Goal: Communication & Community: Answer question/provide support

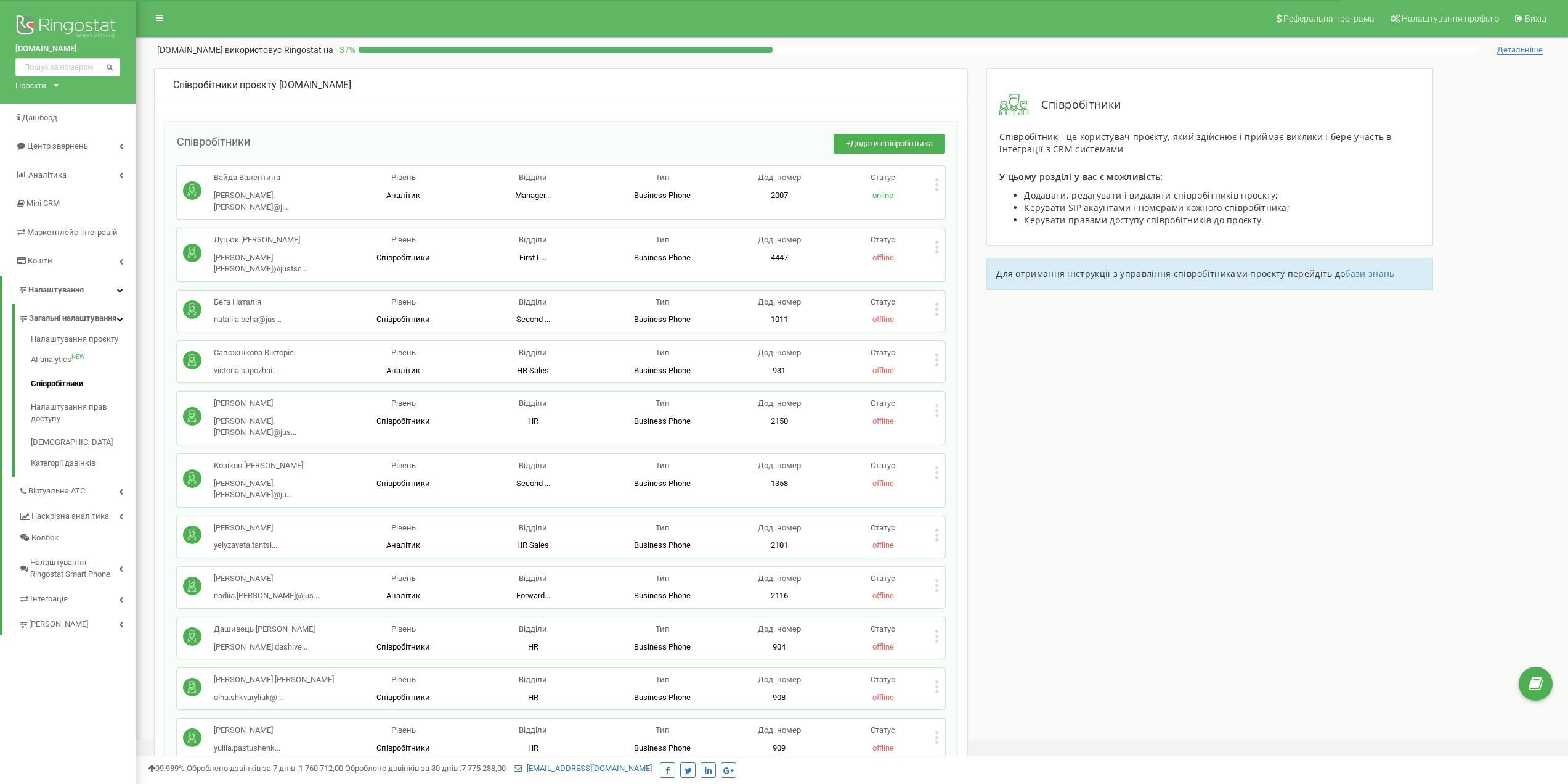
click at [1531, 720] on div "Відкрити програму для спілкування Intercom" at bounding box center [1539, 727] width 41 height 41
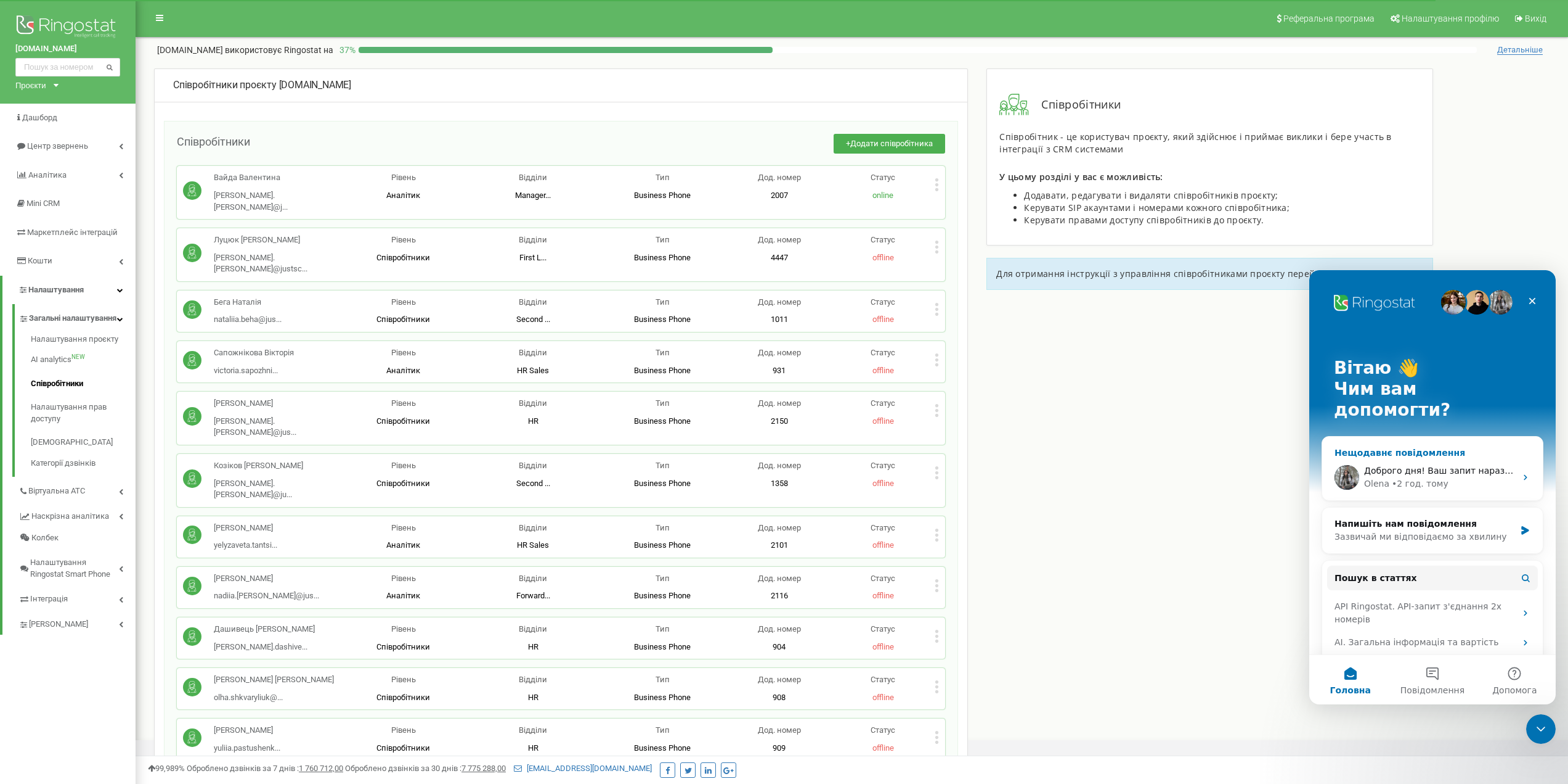
click at [1421, 477] on div "• 2 год. тому" at bounding box center [1420, 483] width 57 height 13
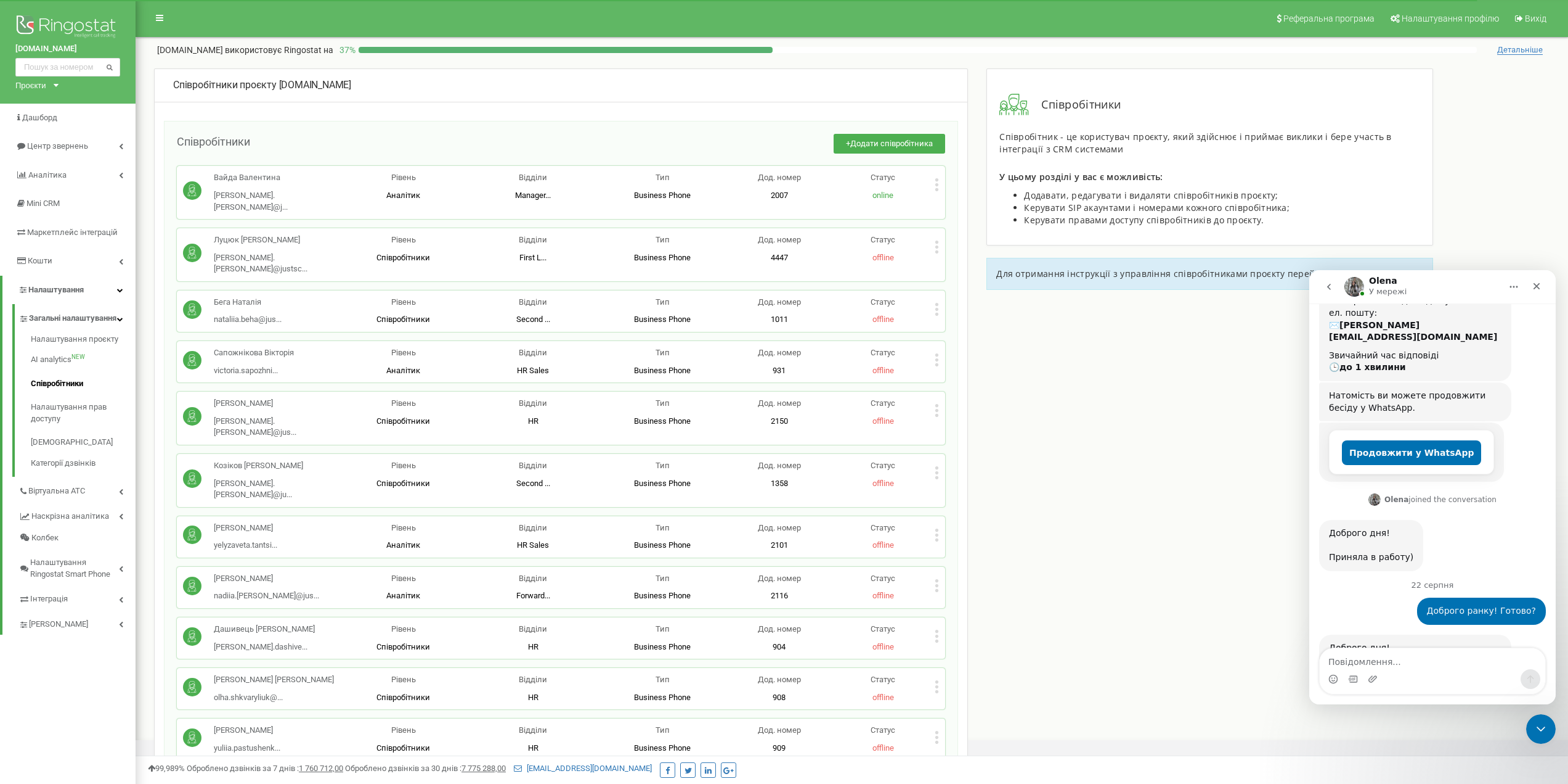
scroll to position [462, 0]
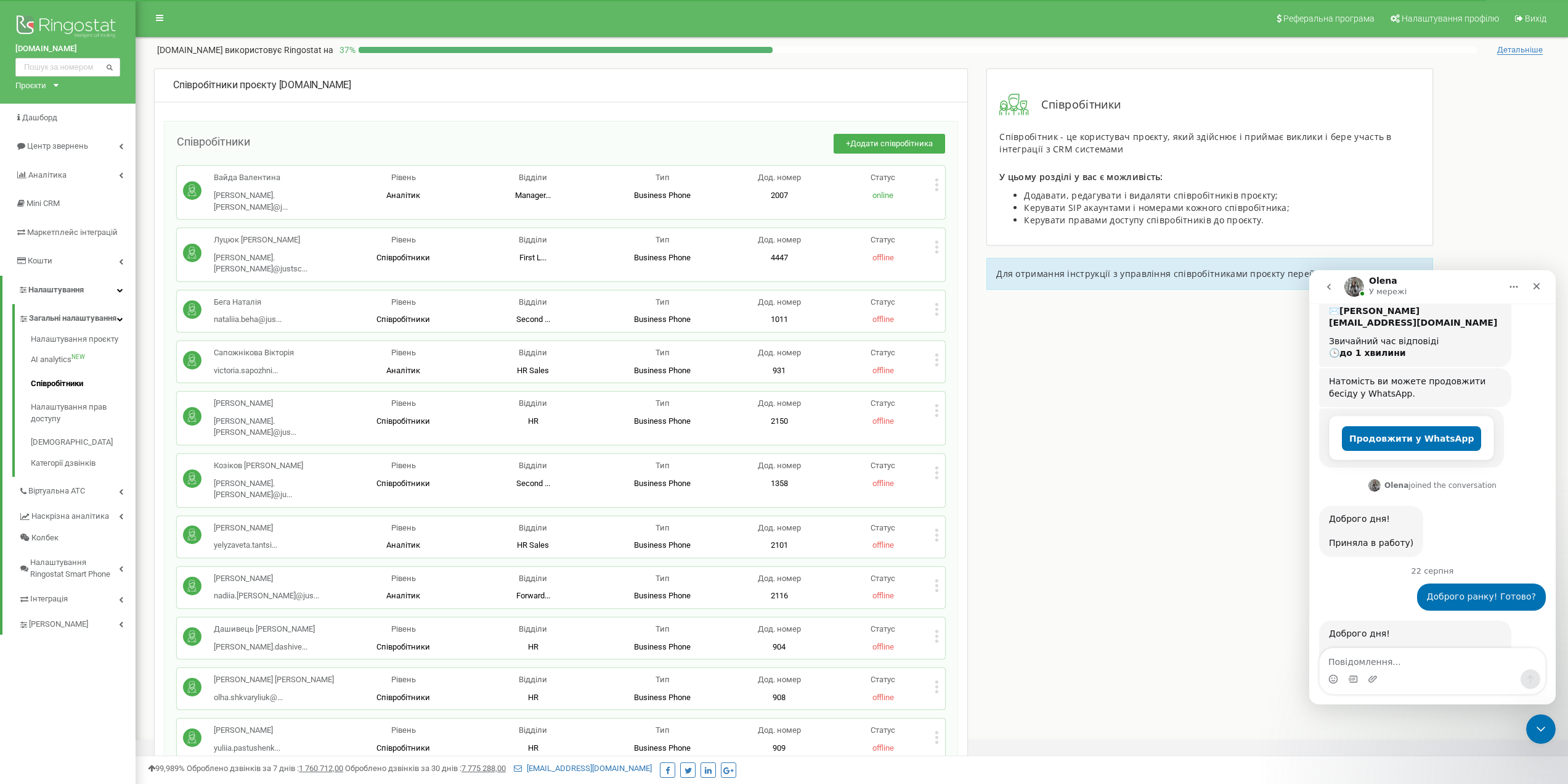
click at [1382, 657] on textarea "Повідомлення..." at bounding box center [1432, 658] width 225 height 21
click at [1538, 727] on icon "Закрити програму для спілкування Intercom" at bounding box center [1539, 727] width 15 height 15
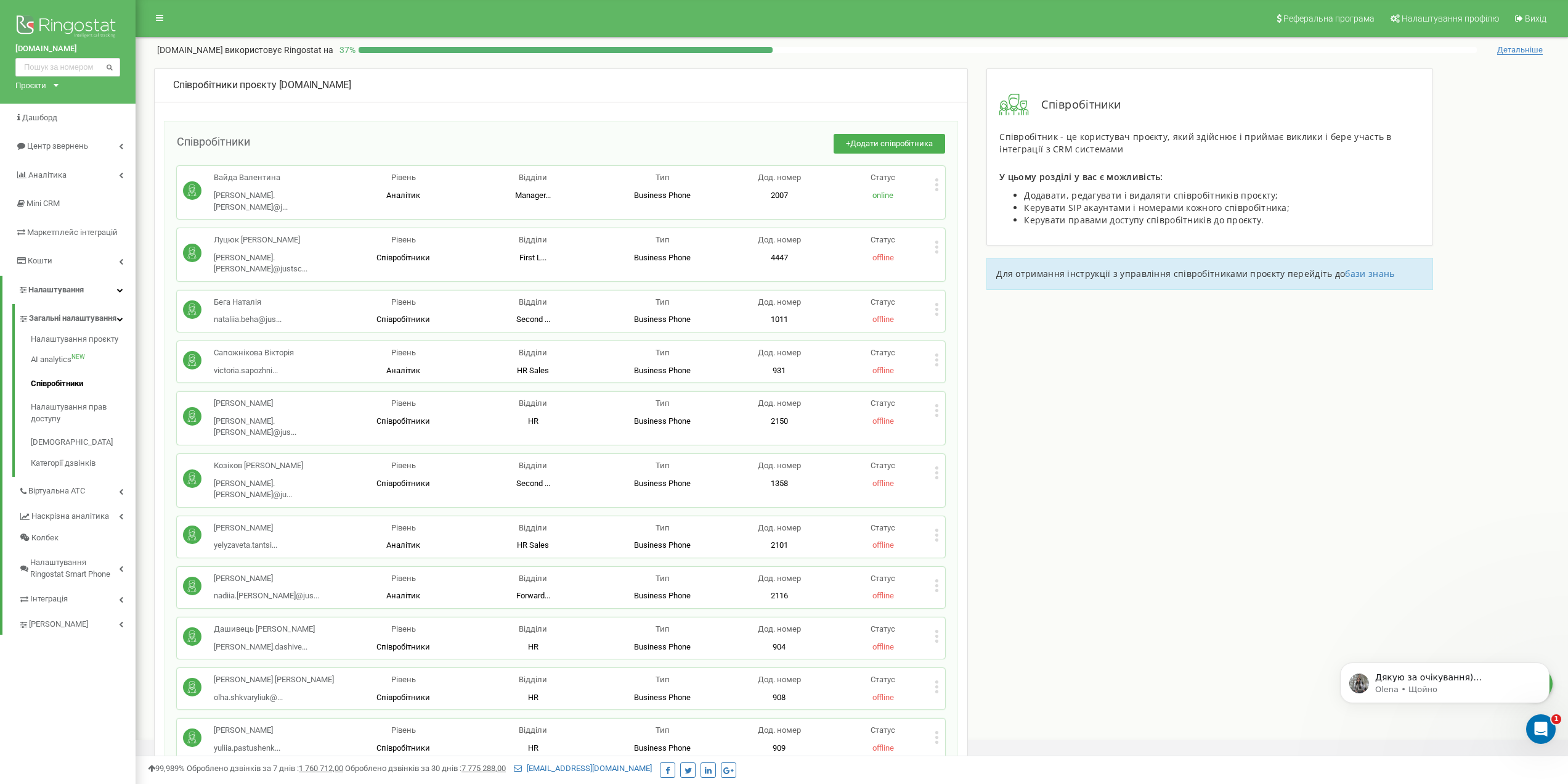
scroll to position [0, 0]
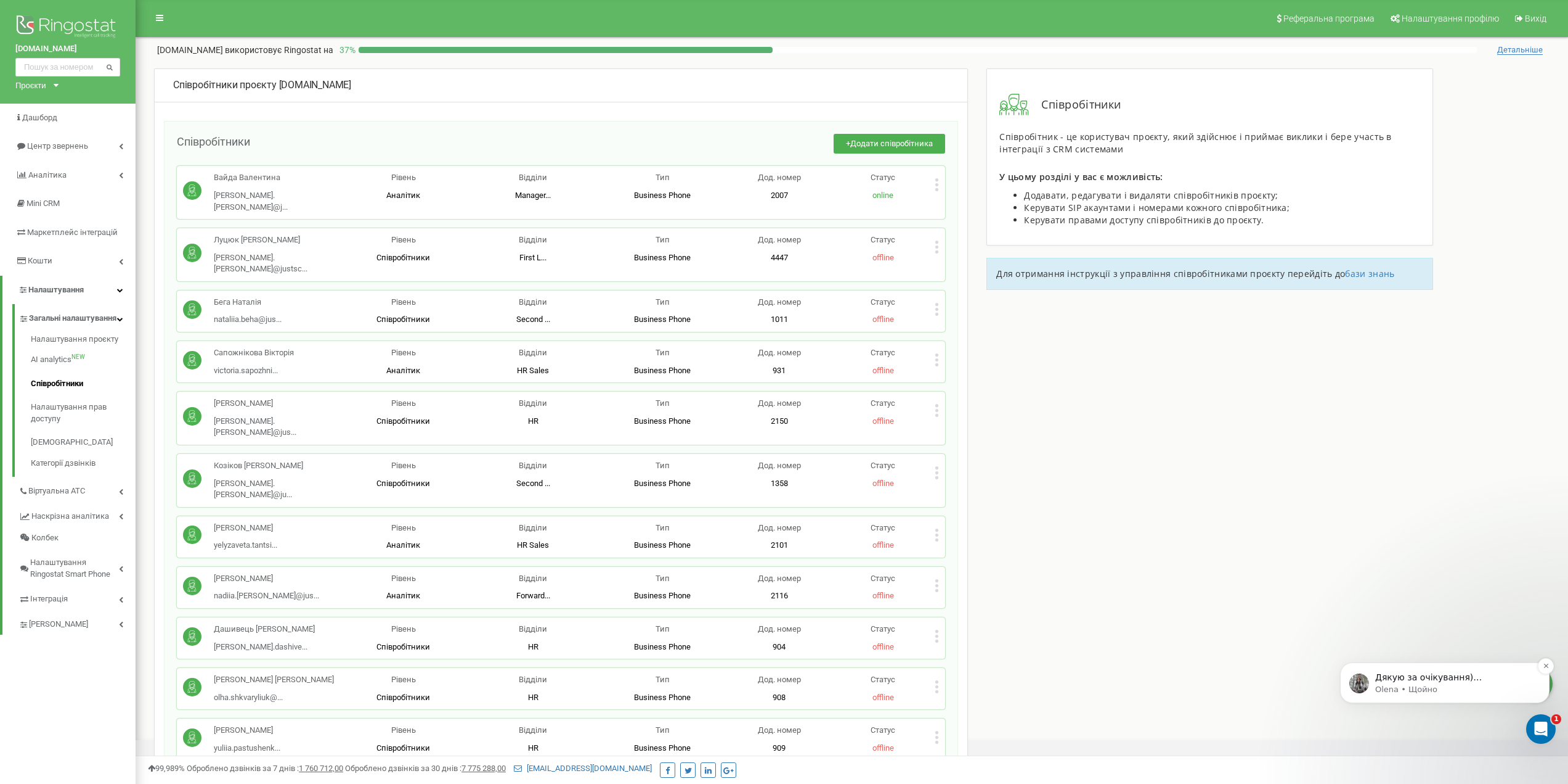
click at [1428, 676] on p "Дякую за очікування) [PERSON_NAME], додала в проєкт нові номери. Прошу вас уточ…" at bounding box center [1454, 677] width 159 height 12
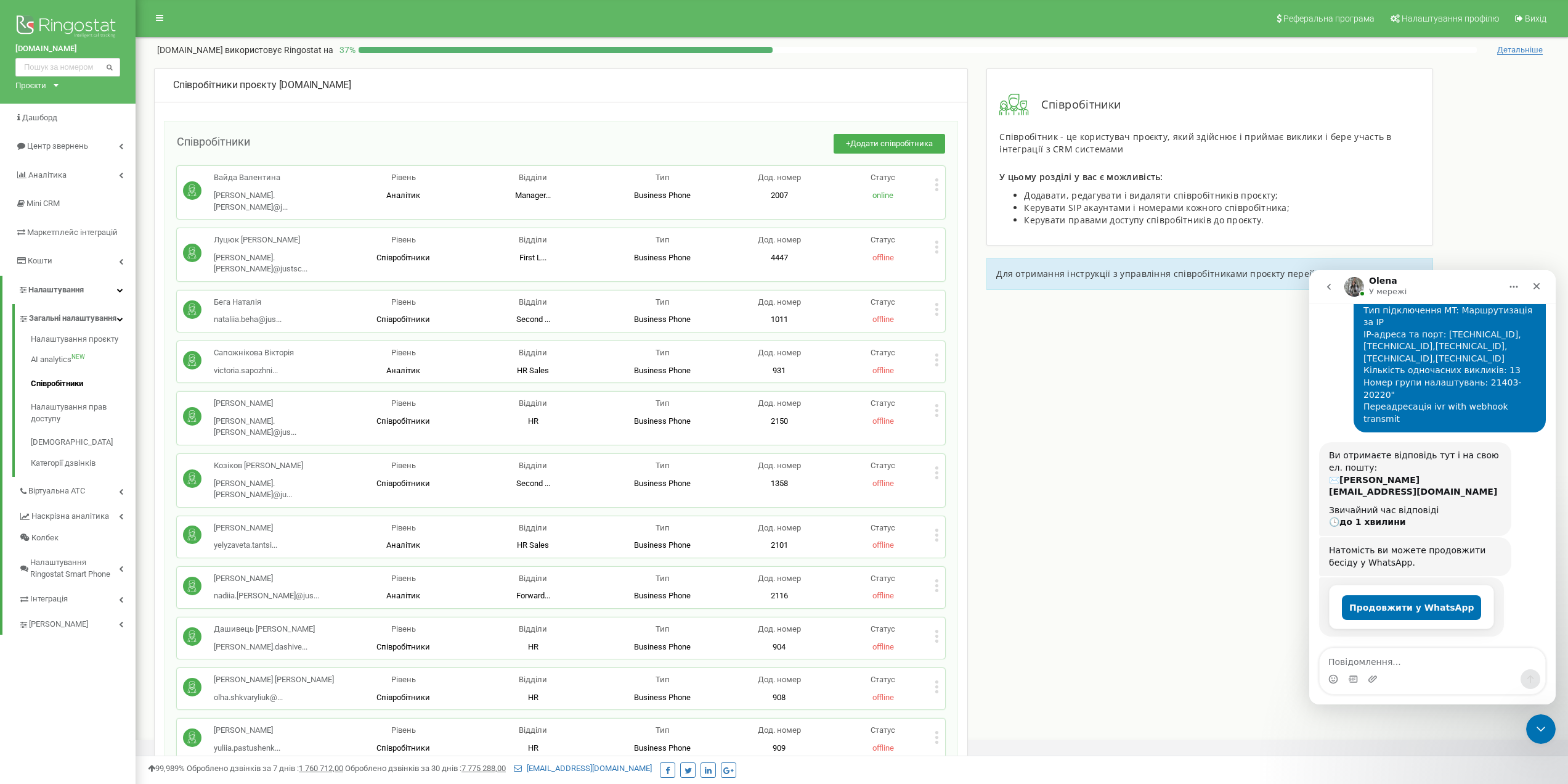
scroll to position [262, 0]
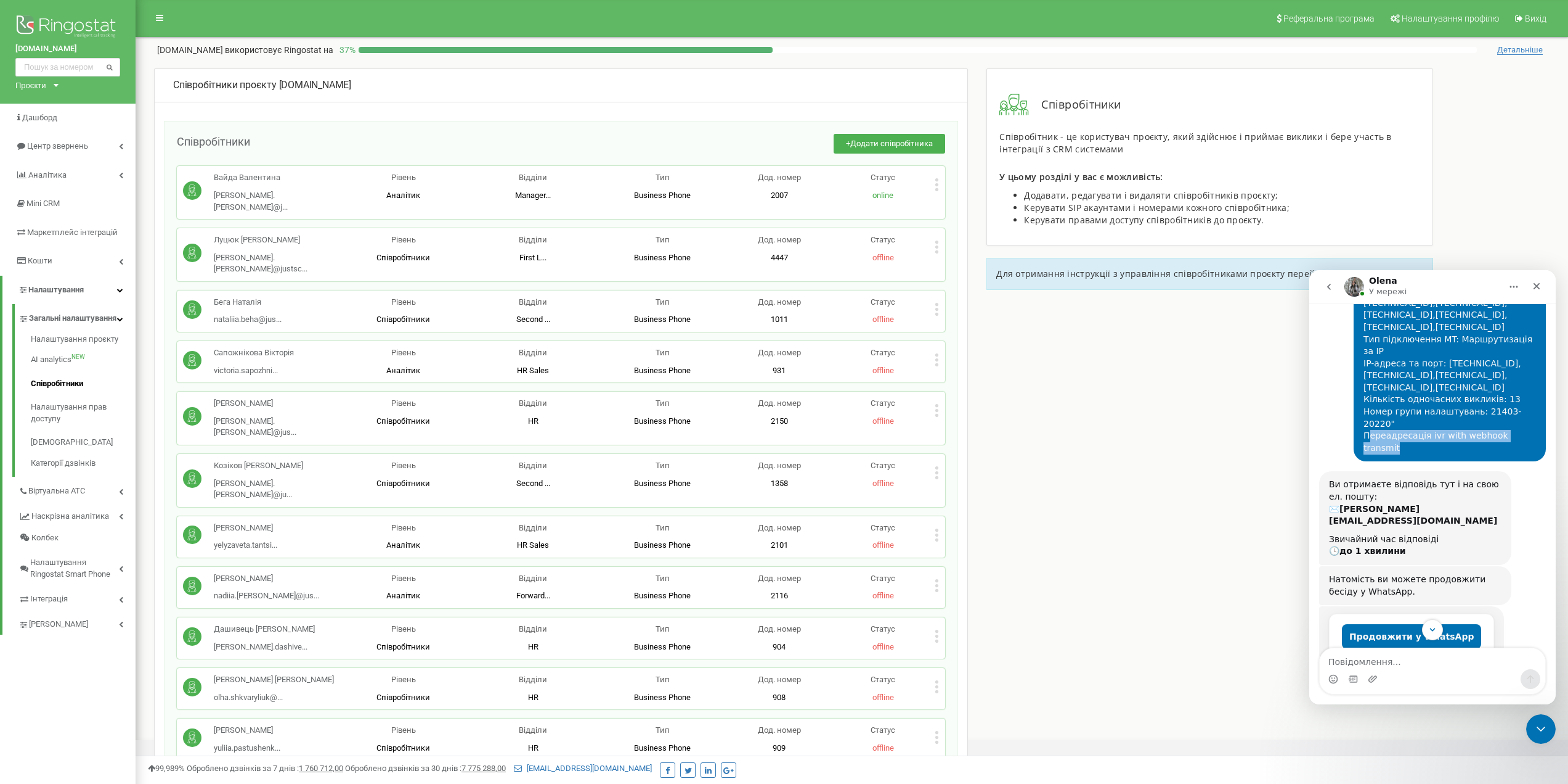
drag, startPoint x: 1419, startPoint y: 399, endPoint x: 1523, endPoint y: 393, distance: 104.2
click at [1523, 393] on div "Добрий день! Додайте будь ласка до проєкту 4 номери: 0730867609 0930688087 0737…" at bounding box center [1449, 296] width 172 height 314
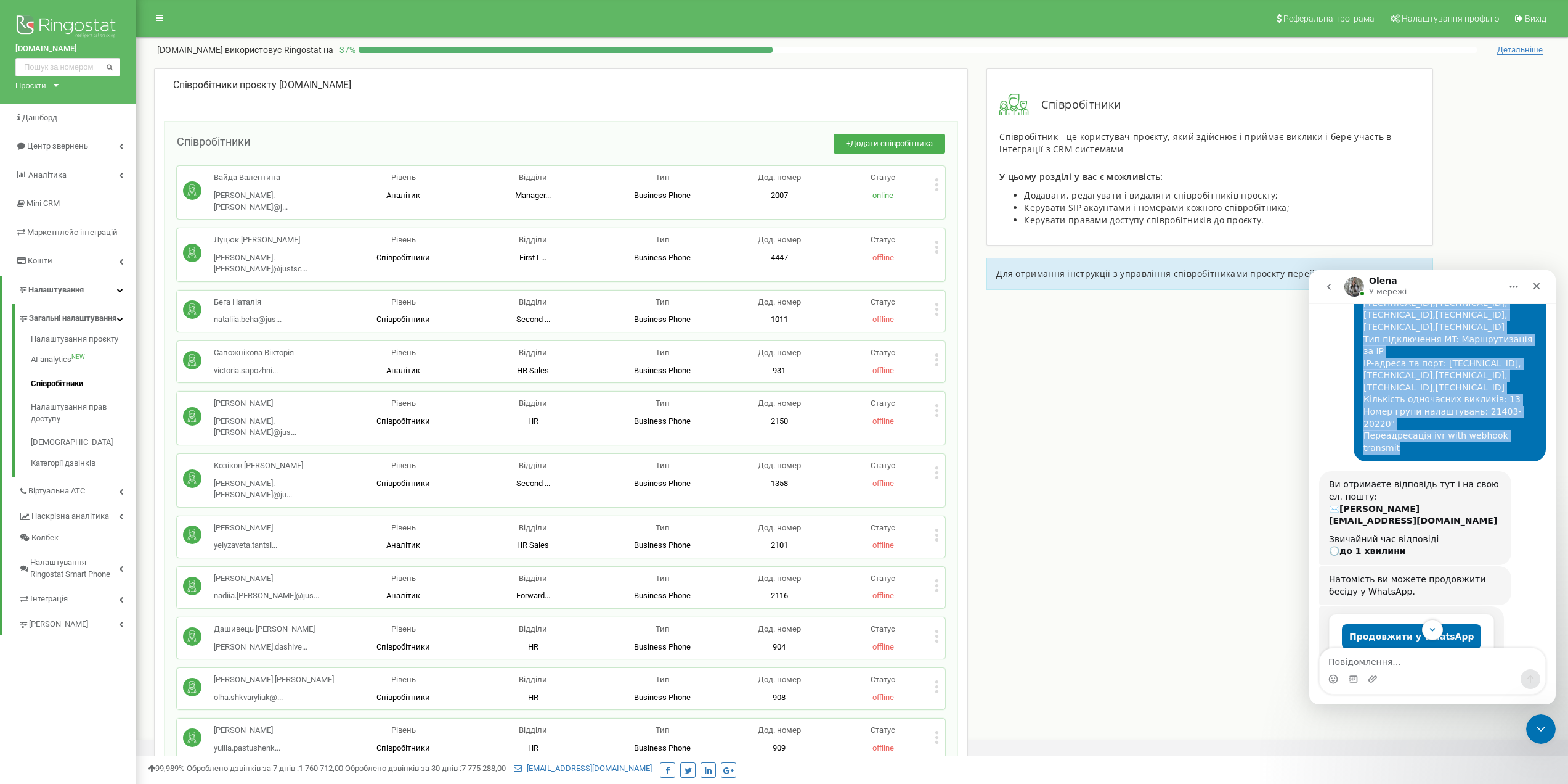
drag, startPoint x: 1356, startPoint y: 402, endPoint x: 1520, endPoint y: 405, distance: 164.0
click at [1520, 405] on div "Добрий день! Додайте будь ласка до проєкту 4 номери: 0730867609 0930688087 0737…" at bounding box center [1450, 296] width 193 height 329
click at [1518, 399] on div "Добрий день! Додайте будь ласка до проєкту 4 номери: 0730867609 0930688087 0737…" at bounding box center [1449, 296] width 172 height 314
click at [1522, 399] on div "Добрий день! Додайте будь ласка до проєкту 4 номери: 0730867609 0930688087 0737…" at bounding box center [1449, 296] width 172 height 314
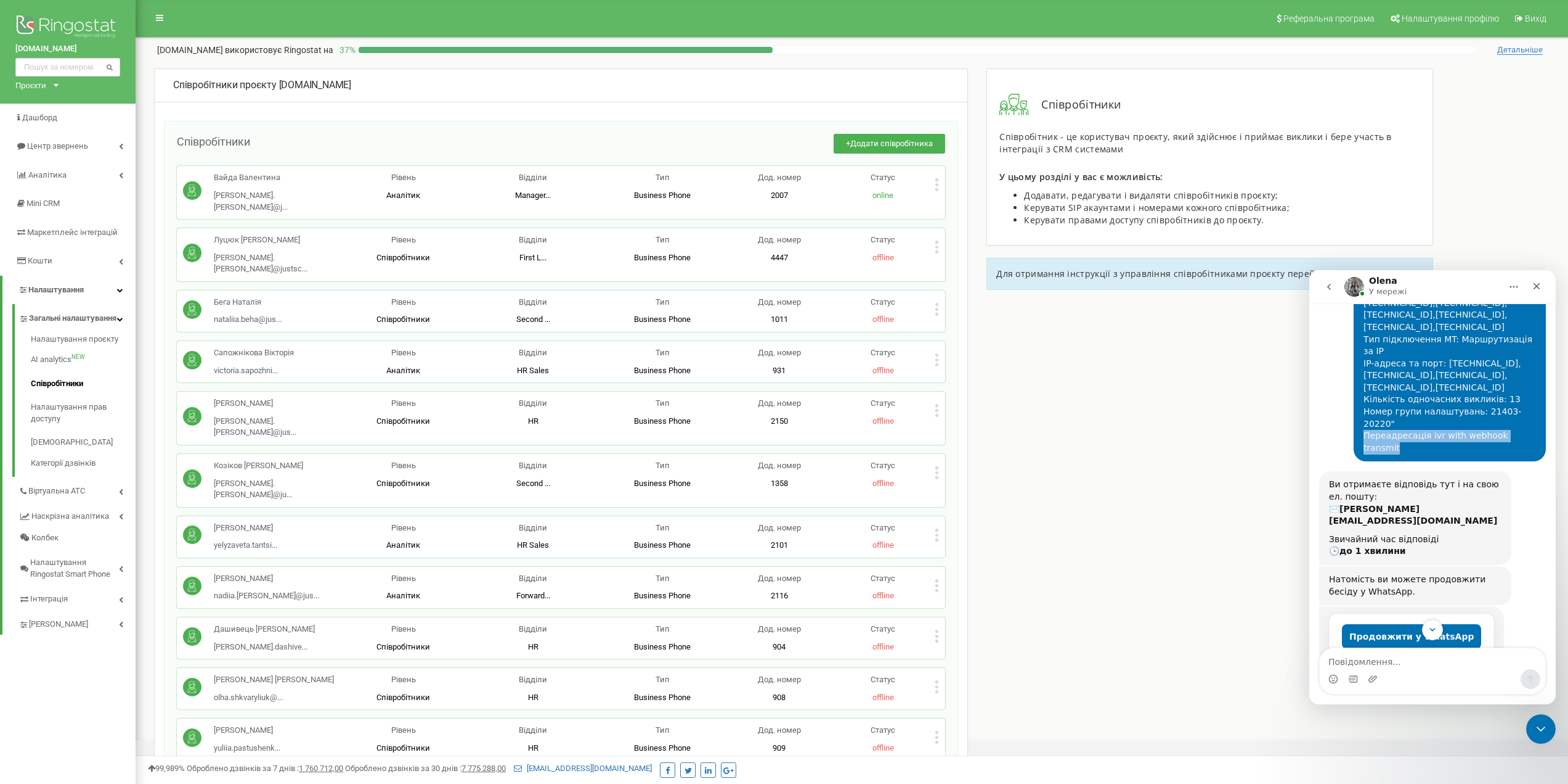
drag, startPoint x: 1522, startPoint y: 400, endPoint x: 1360, endPoint y: 400, distance: 162.0
click at [1363, 400] on div "Добрий день! Додайте будь ласка до проєкту 4 номери: 0730867609 0930688087 0737…" at bounding box center [1449, 296] width 172 height 314
copy div "Переадресація ivr with webhook transmit"
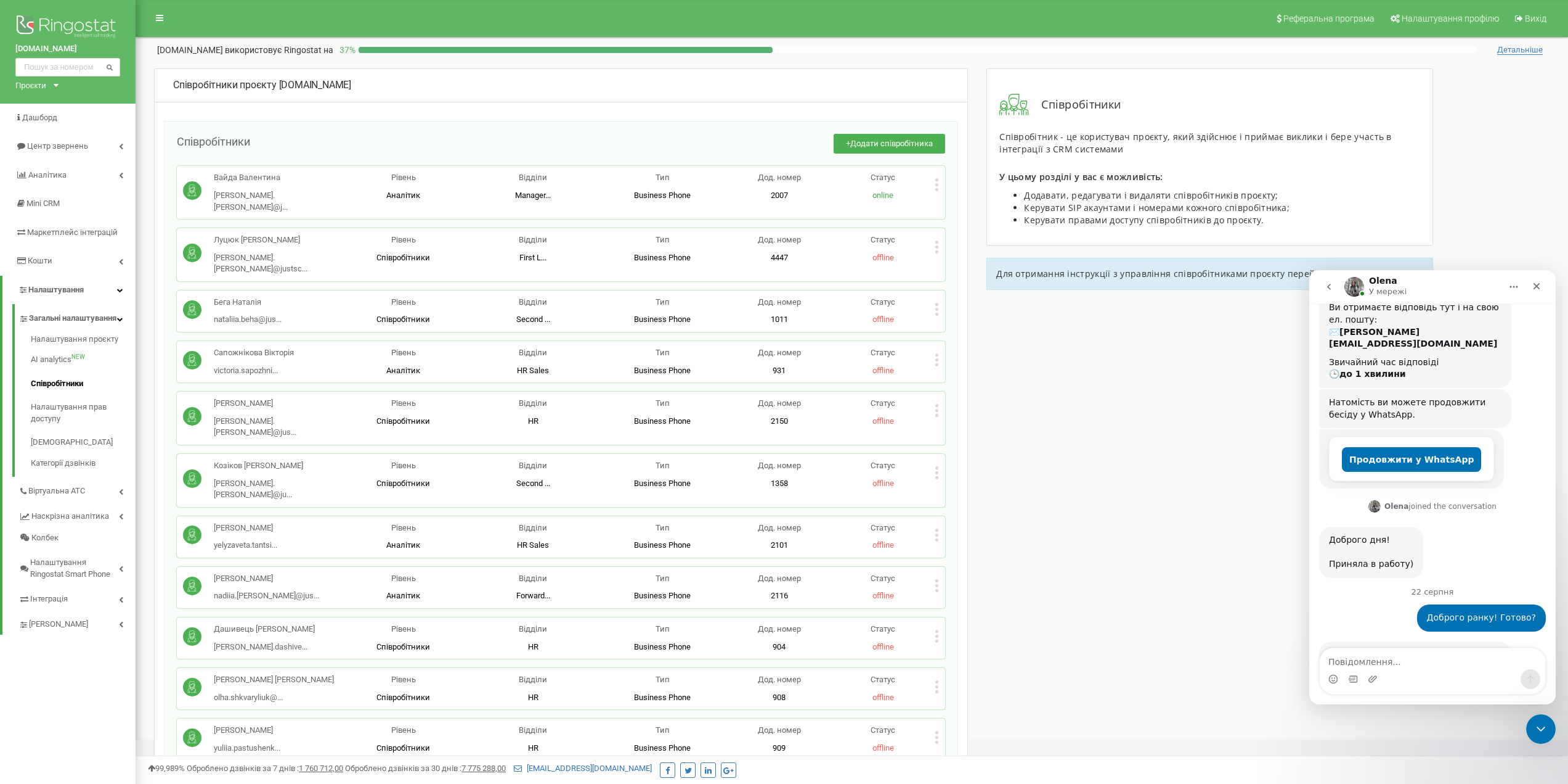
scroll to position [570, 0]
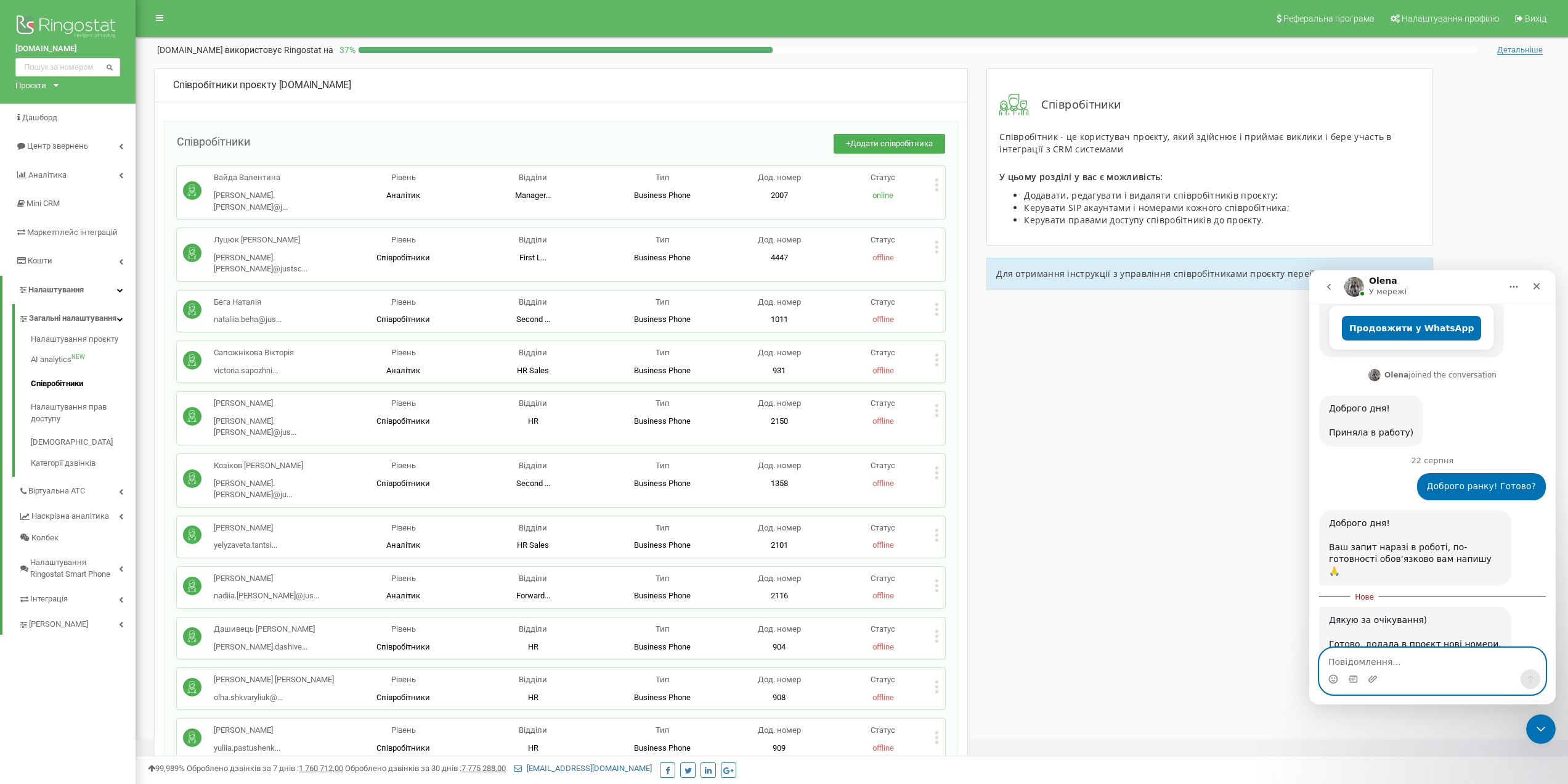
click at [1388, 659] on textarea "Повідомлення..." at bounding box center [1432, 658] width 225 height 21
paste textarea "Переадресація ivr with webhook transmit"
click at [1331, 656] on textarea "Переадресація ivr with webhook transmit" at bounding box center [1432, 658] width 225 height 21
click at [1327, 660] on textarea "Переадресація ivr with webhook transmit" at bounding box center [1432, 658] width 225 height 21
click at [1509, 665] on textarea ""Переадресація ivr with webhook transmit" at bounding box center [1432, 658] width 225 height 21
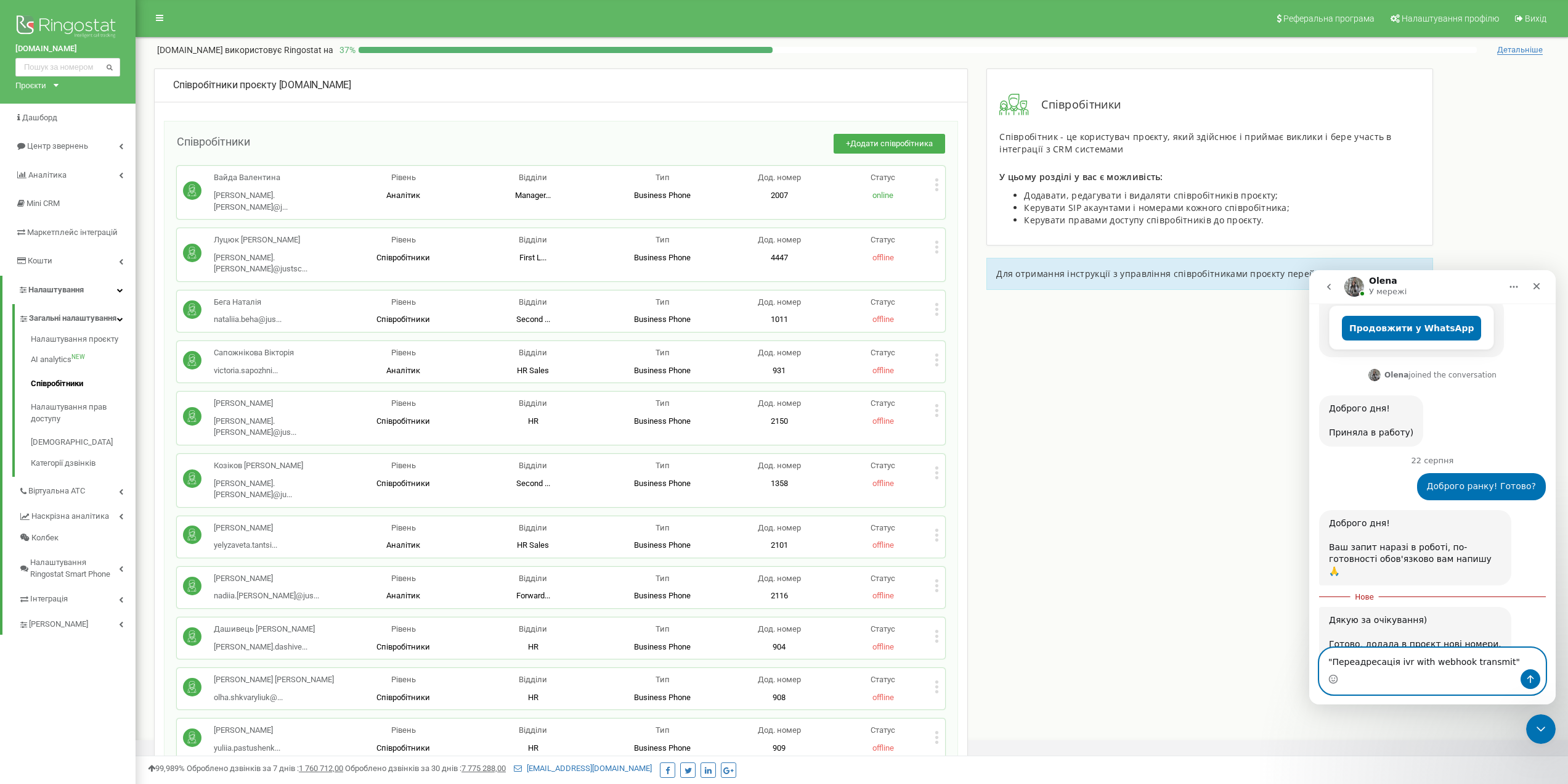
click at [1322, 660] on textarea ""Переадресація ivr with webhook transmit"" at bounding box center [1432, 658] width 225 height 21
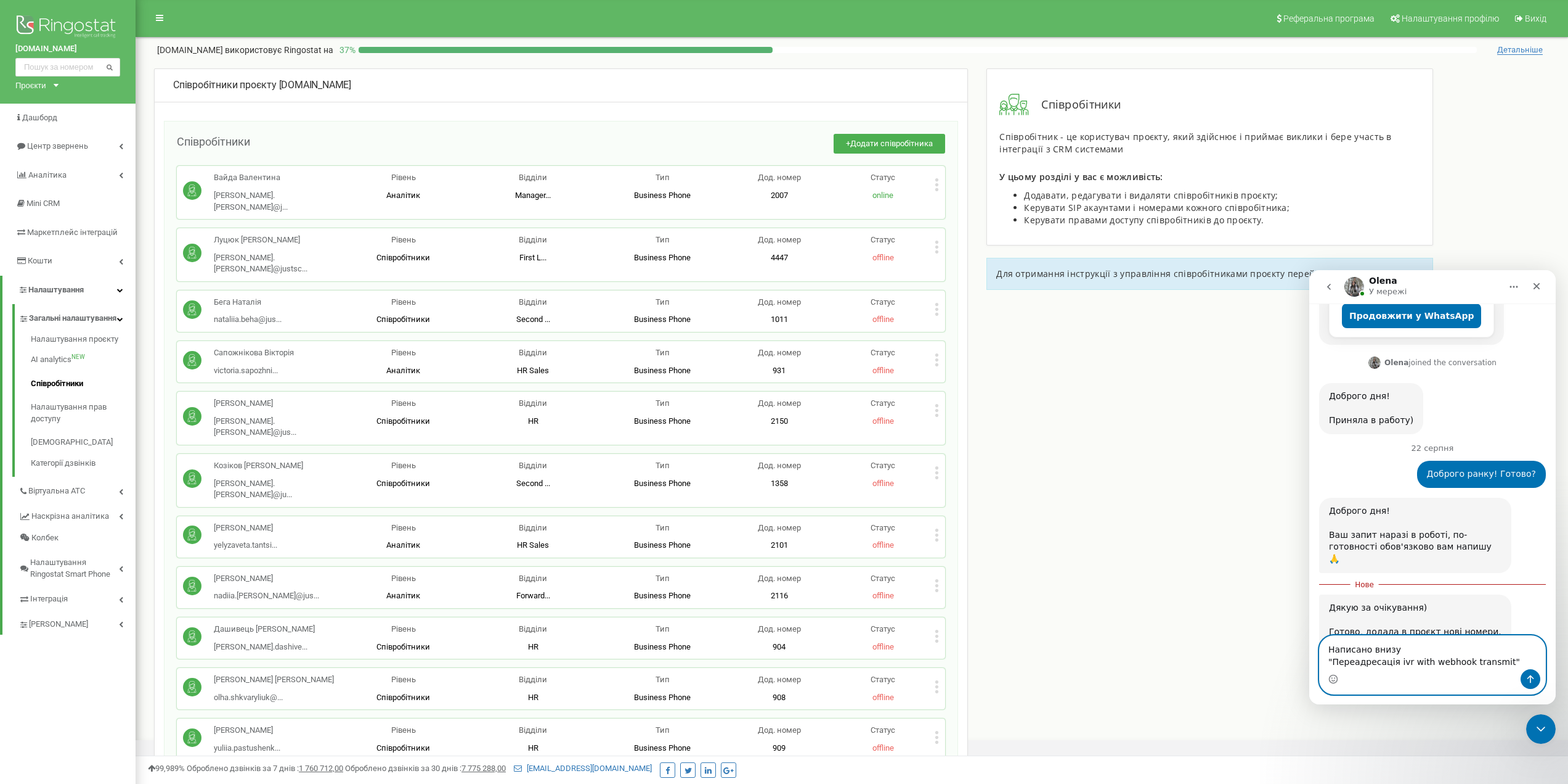
type textarea "Написано внизу) "Переадресація ivr with webhook transmit""
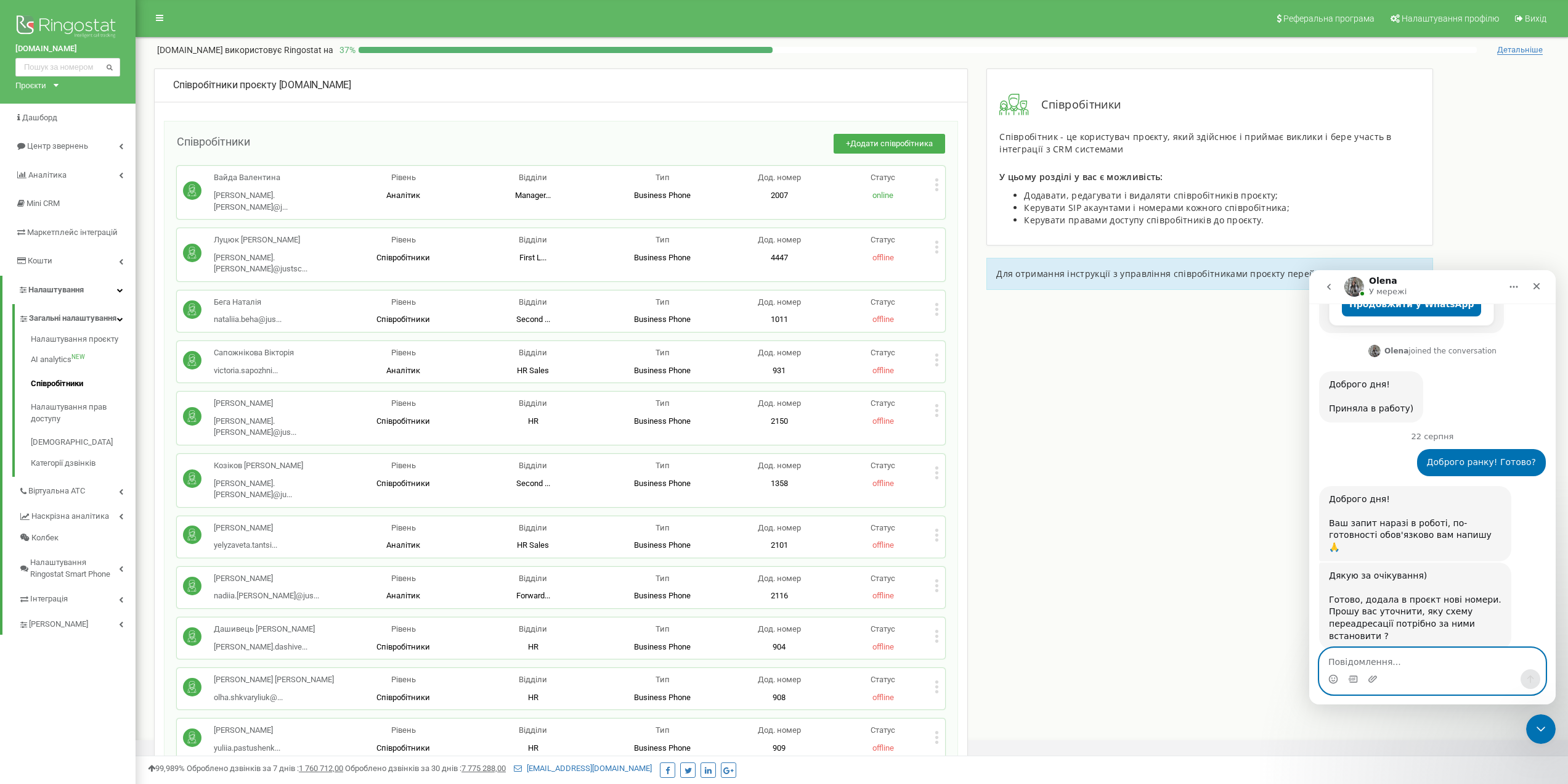
scroll to position [599, 0]
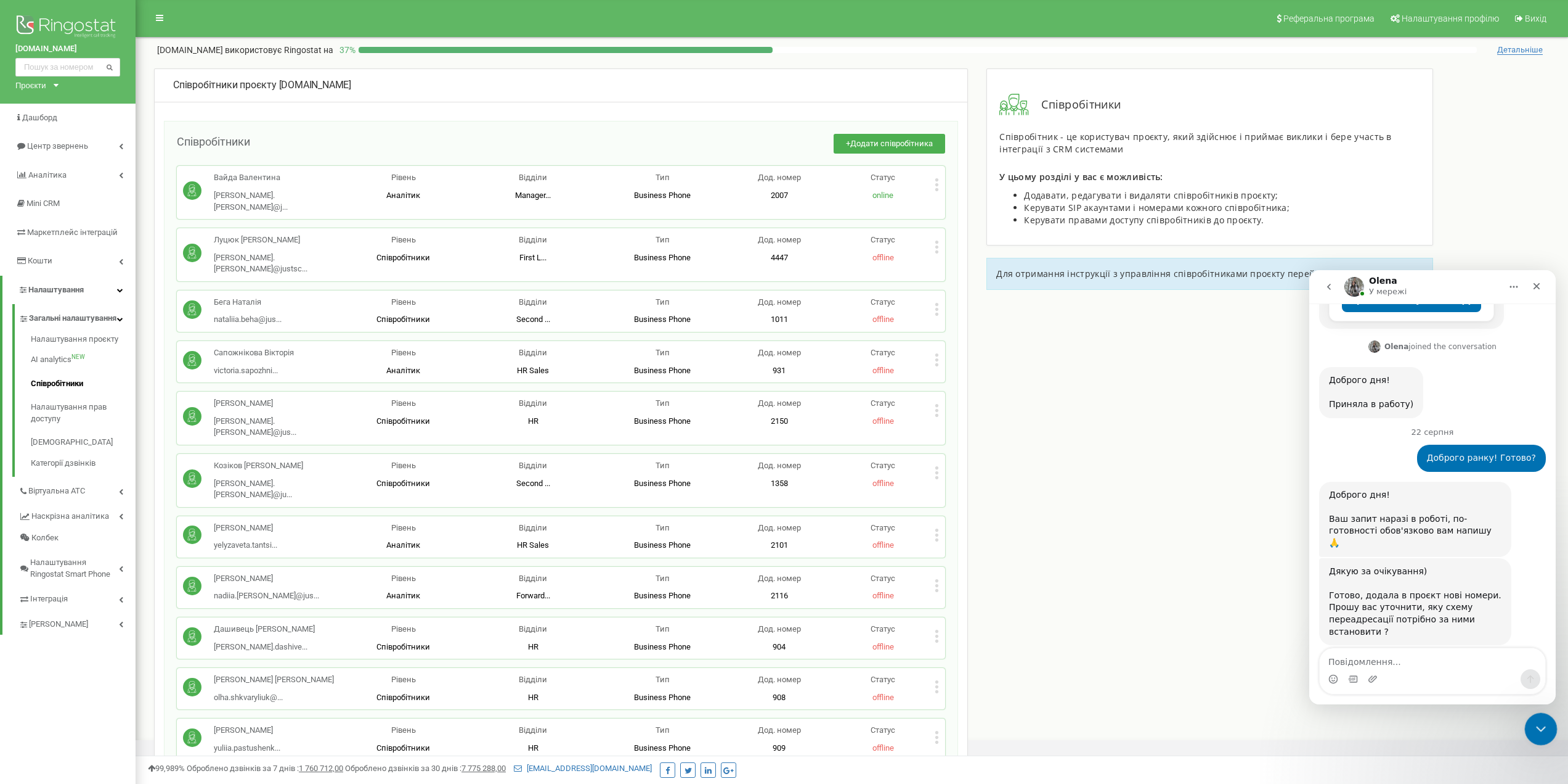
click at [1531, 716] on div "Закрити програму для спілкування Intercom" at bounding box center [1539, 727] width 30 height 30
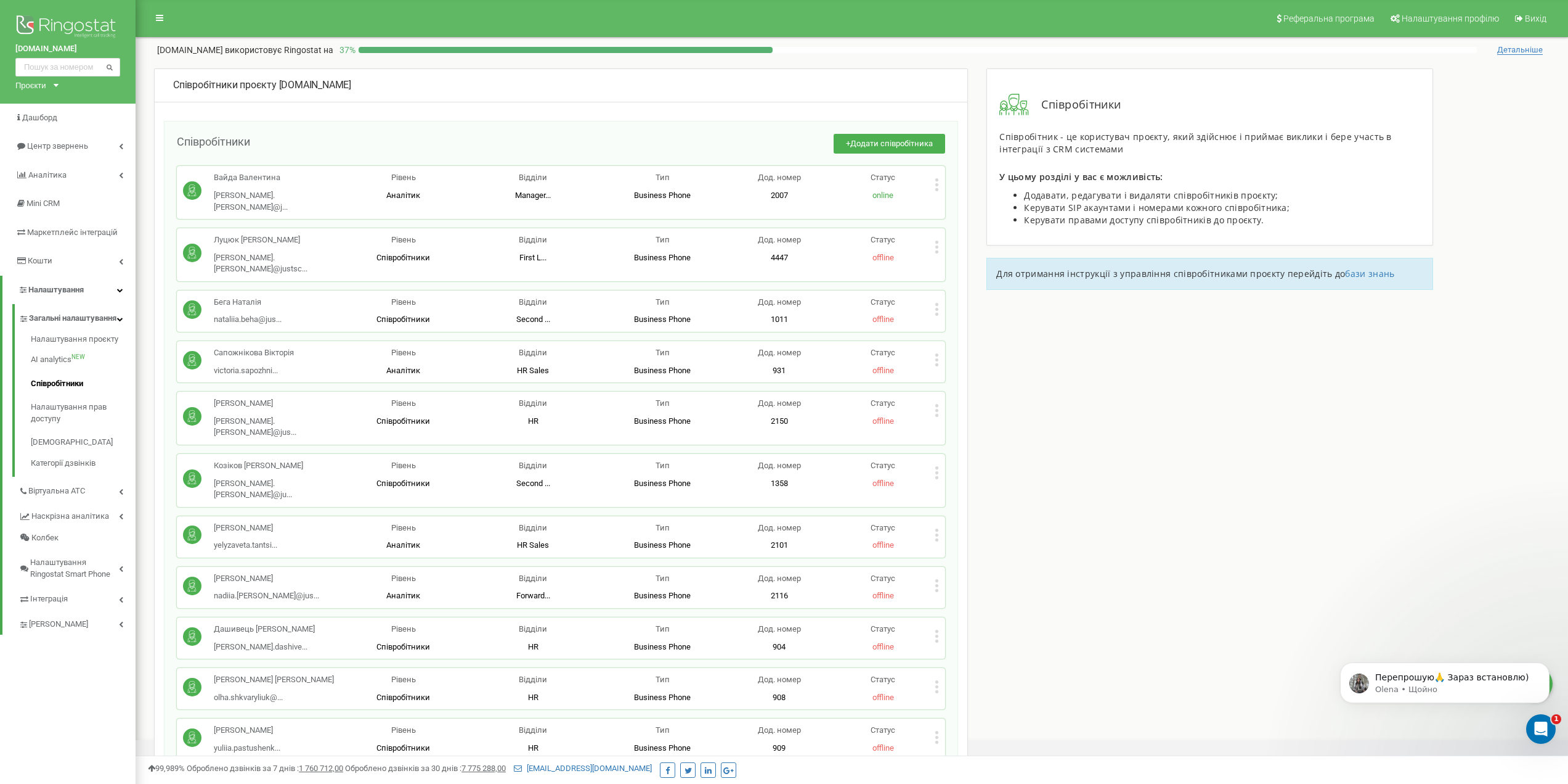
scroll to position [648, 0]
click at [1426, 680] on p "Перепрошую🙏 Зараз встановлю)" at bounding box center [1454, 677] width 159 height 12
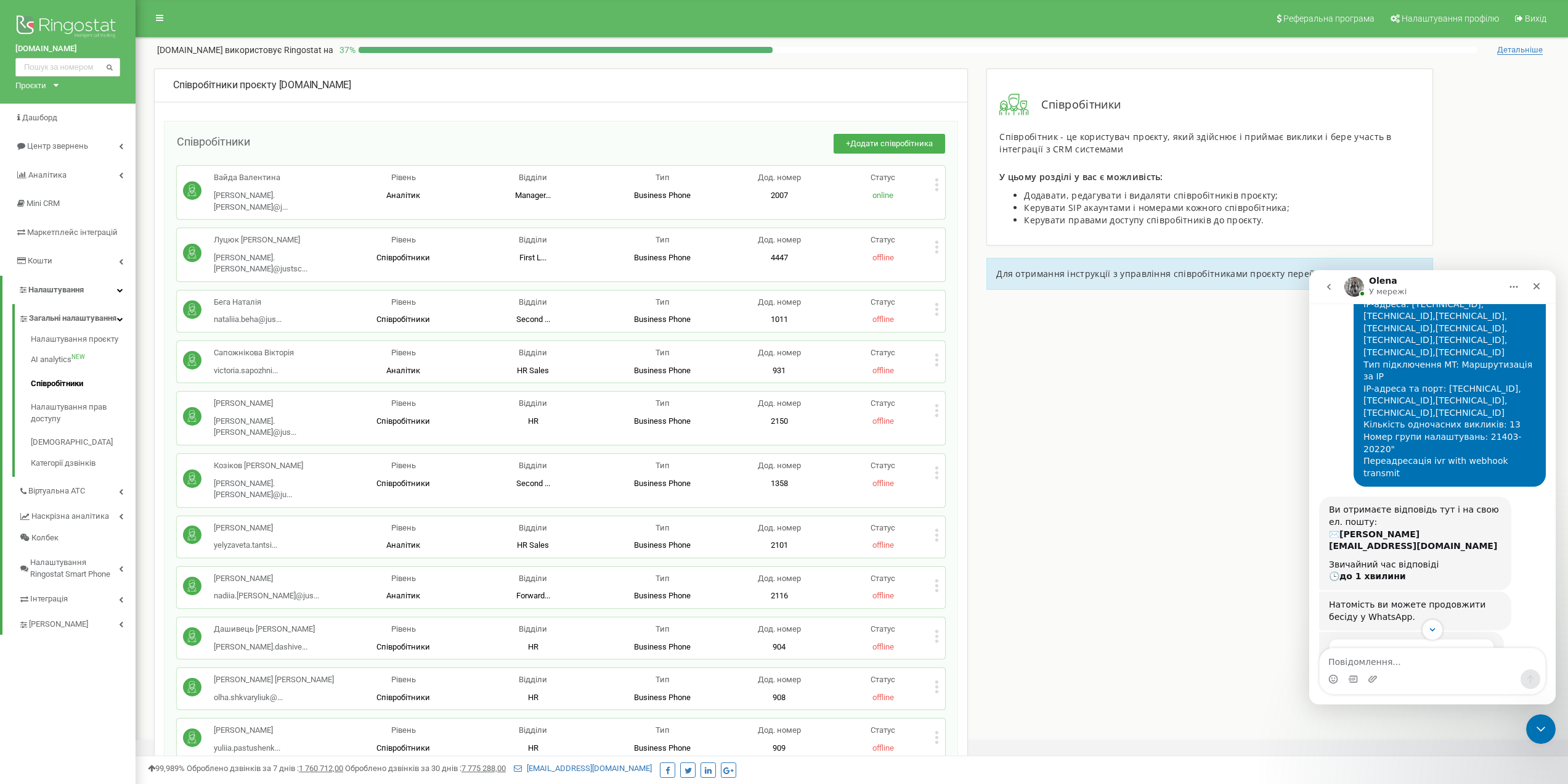
scroll to position [669, 0]
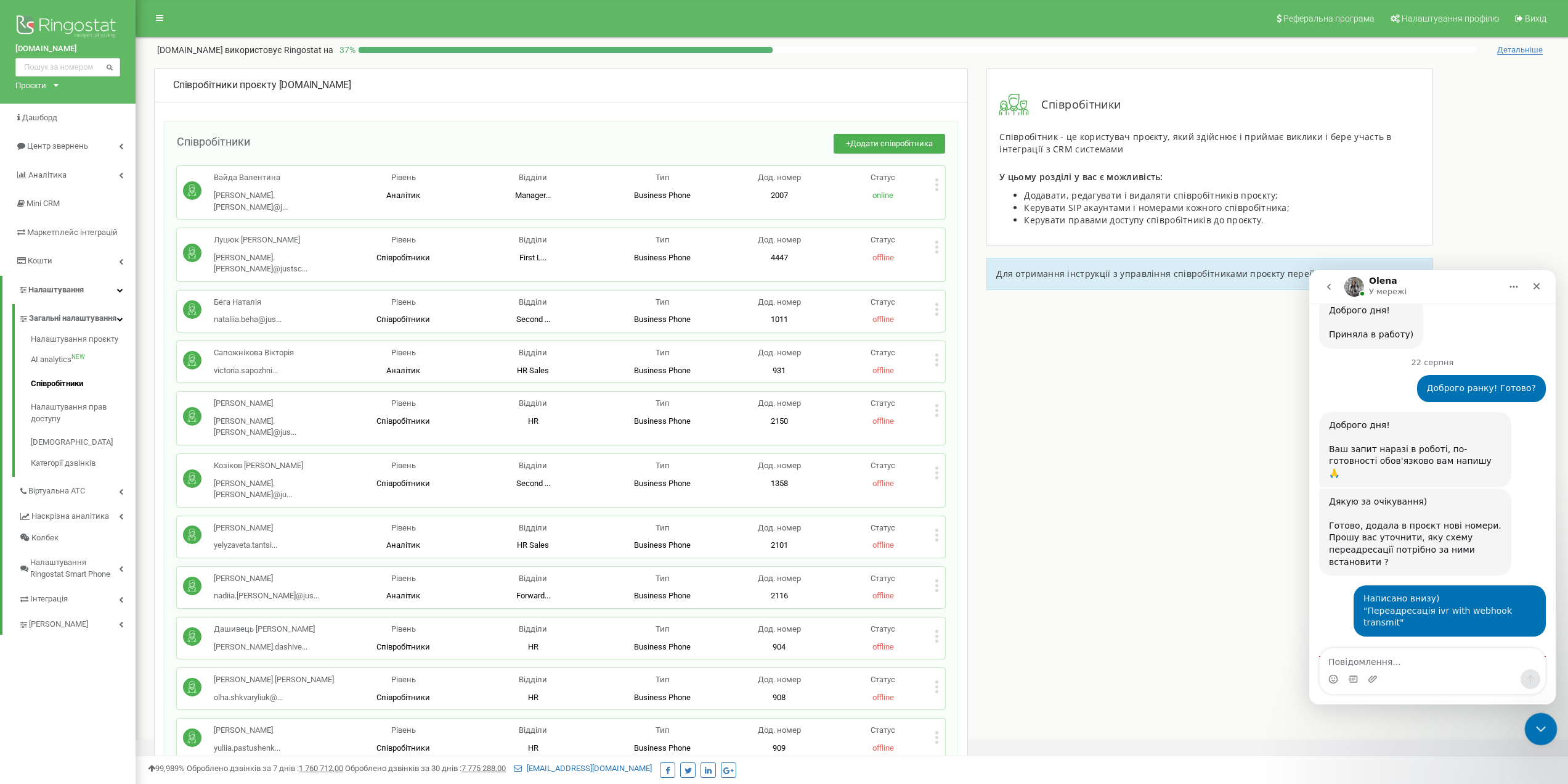
click at [1530, 723] on div "Закрити програму для спілкування Intercom" at bounding box center [1539, 727] width 30 height 30
